Goal: Transaction & Acquisition: Obtain resource

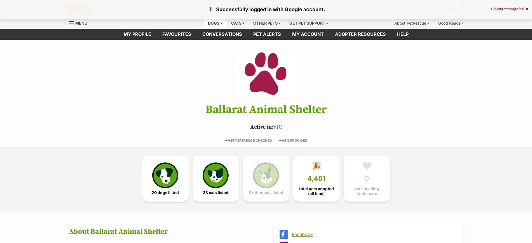
click at [217, 20] on div "Dogs" at bounding box center [215, 23] width 22 height 11
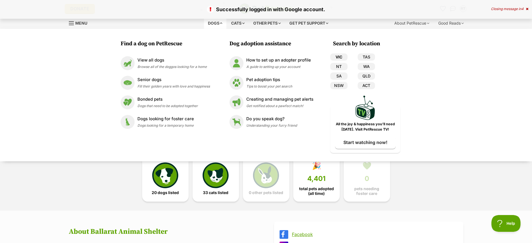
click at [341, 57] on link "VIC" at bounding box center [338, 56] width 17 height 7
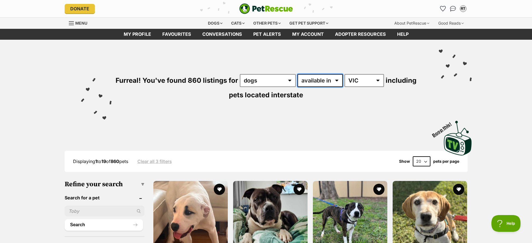
click at [335, 79] on select "available in located in" at bounding box center [319, 80] width 45 height 13
select select "disabled"
click at [297, 74] on select "available in located in" at bounding box center [319, 80] width 45 height 13
click at [362, 74] on select "Australia ACT NSW NT QLD SA TAS VIC WA" at bounding box center [363, 80] width 39 height 13
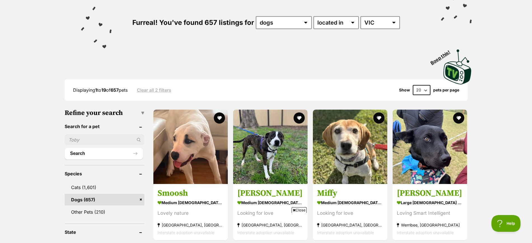
scroll to position [70, 0]
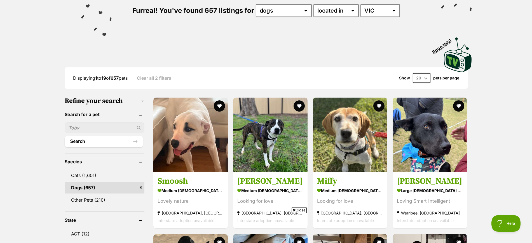
drag, startPoint x: 424, startPoint y: 77, endPoint x: 421, endPoint y: 82, distance: 6.0
click at [424, 76] on select "20 40 60" at bounding box center [421, 78] width 18 height 10
select select "60"
click at [412, 73] on select "20 40 60" at bounding box center [421, 78] width 18 height 10
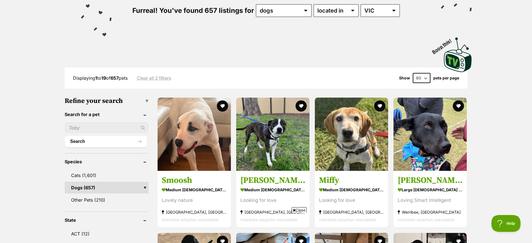
scroll to position [0, 0]
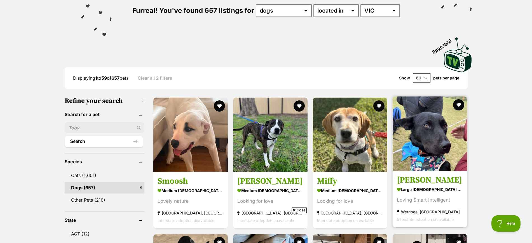
click at [423, 142] on img at bounding box center [429, 133] width 74 height 74
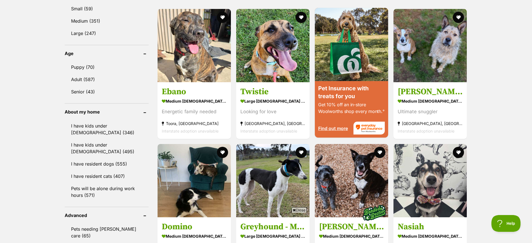
scroll to position [594, 0]
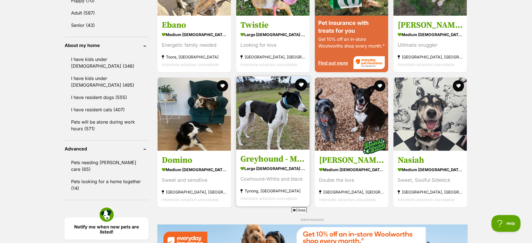
click at [299, 85] on button "favourite" at bounding box center [301, 85] width 12 height 12
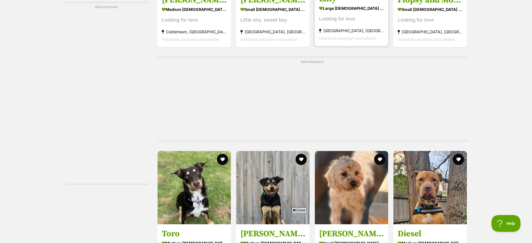
scroll to position [2866, 0]
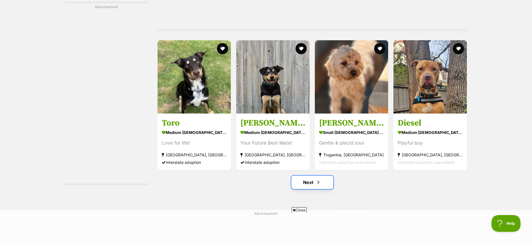
click at [315, 178] on link "Next" at bounding box center [312, 182] width 42 height 13
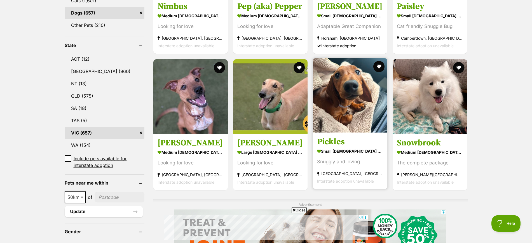
click at [329, 130] on img at bounding box center [350, 95] width 74 height 74
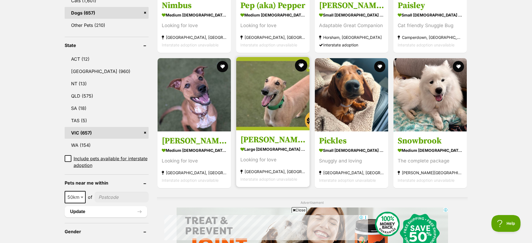
click at [300, 65] on button "favourite" at bounding box center [301, 65] width 12 height 12
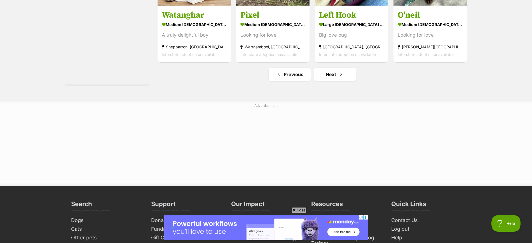
scroll to position [3006, 0]
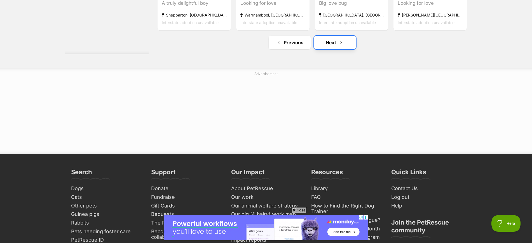
click at [322, 49] on link "Next" at bounding box center [335, 42] width 42 height 13
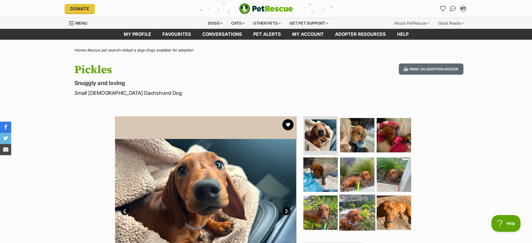
click at [371, 212] on img at bounding box center [357, 213] width 36 height 36
